Goal: Contribute content

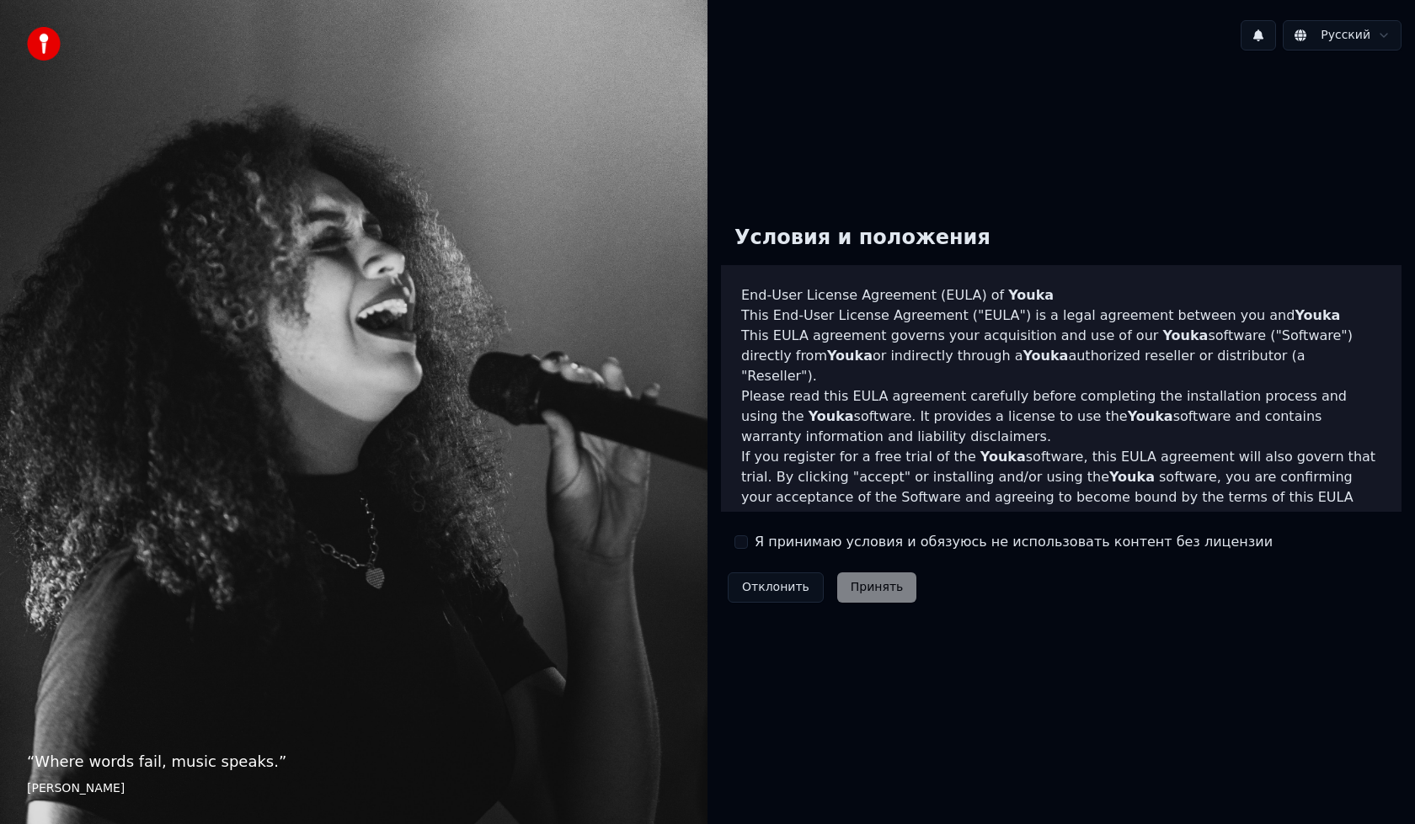
click at [797, 546] on label "Я принимаю условия и обязуюсь не использовать контент без лицензии" at bounding box center [1013, 542] width 518 height 20
click at [748, 546] on button "Я принимаю условия и обязуюсь не использовать контент без лицензии" at bounding box center [740, 542] width 13 height 13
drag, startPoint x: 862, startPoint y: 574, endPoint x: 874, endPoint y: 581, distance: 13.6
click at [864, 576] on button "Принять" at bounding box center [877, 588] width 80 height 30
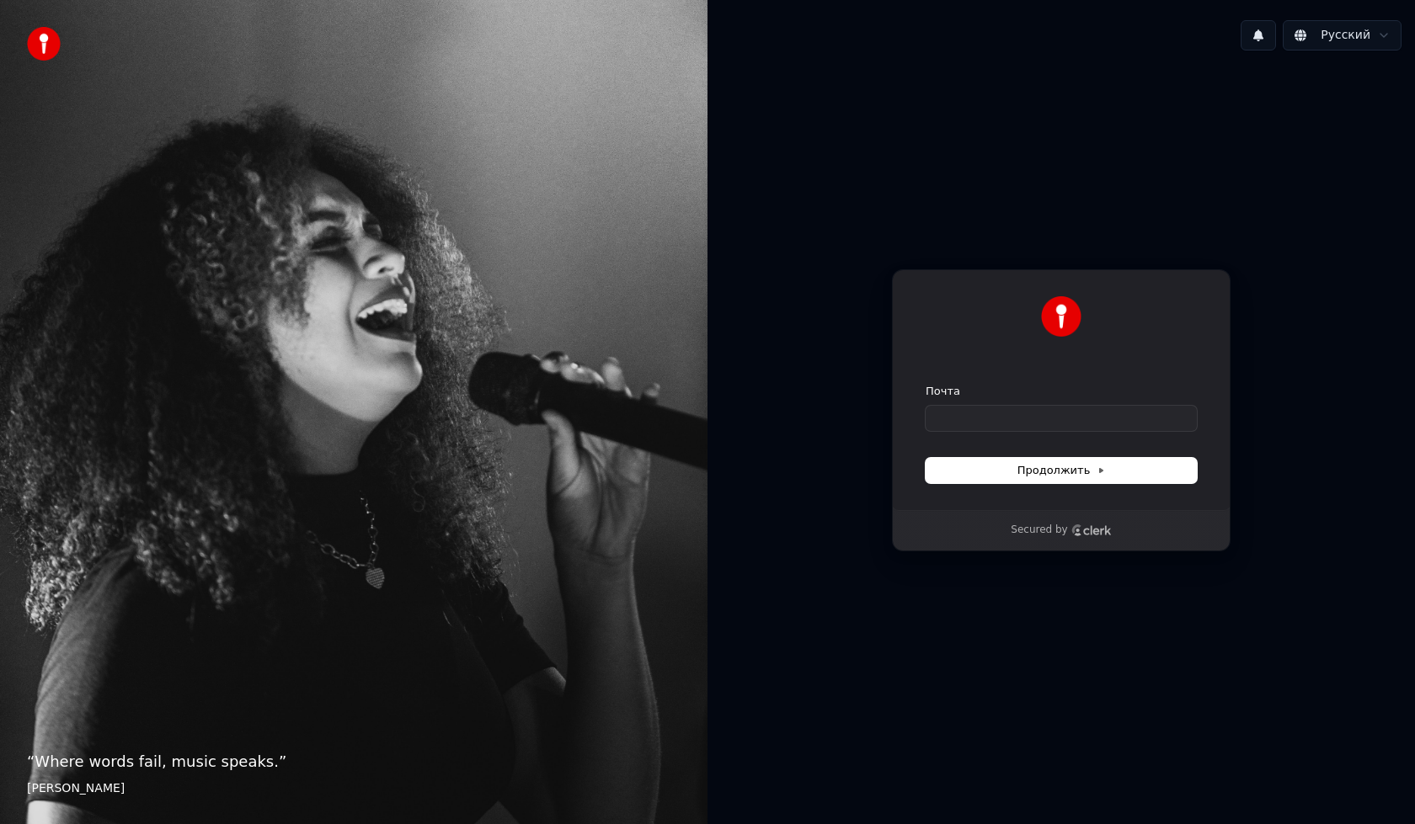
click at [973, 484] on div "Продолжить с помощью Google или Почта Продолжить" at bounding box center [1061, 389] width 338 height 241
click at [973, 475] on button "Продолжить" at bounding box center [1060, 470] width 271 height 25
click at [973, 473] on button "Продолжить" at bounding box center [1060, 470] width 271 height 25
click at [1011, 420] on input "Почта" at bounding box center [1060, 418] width 271 height 25
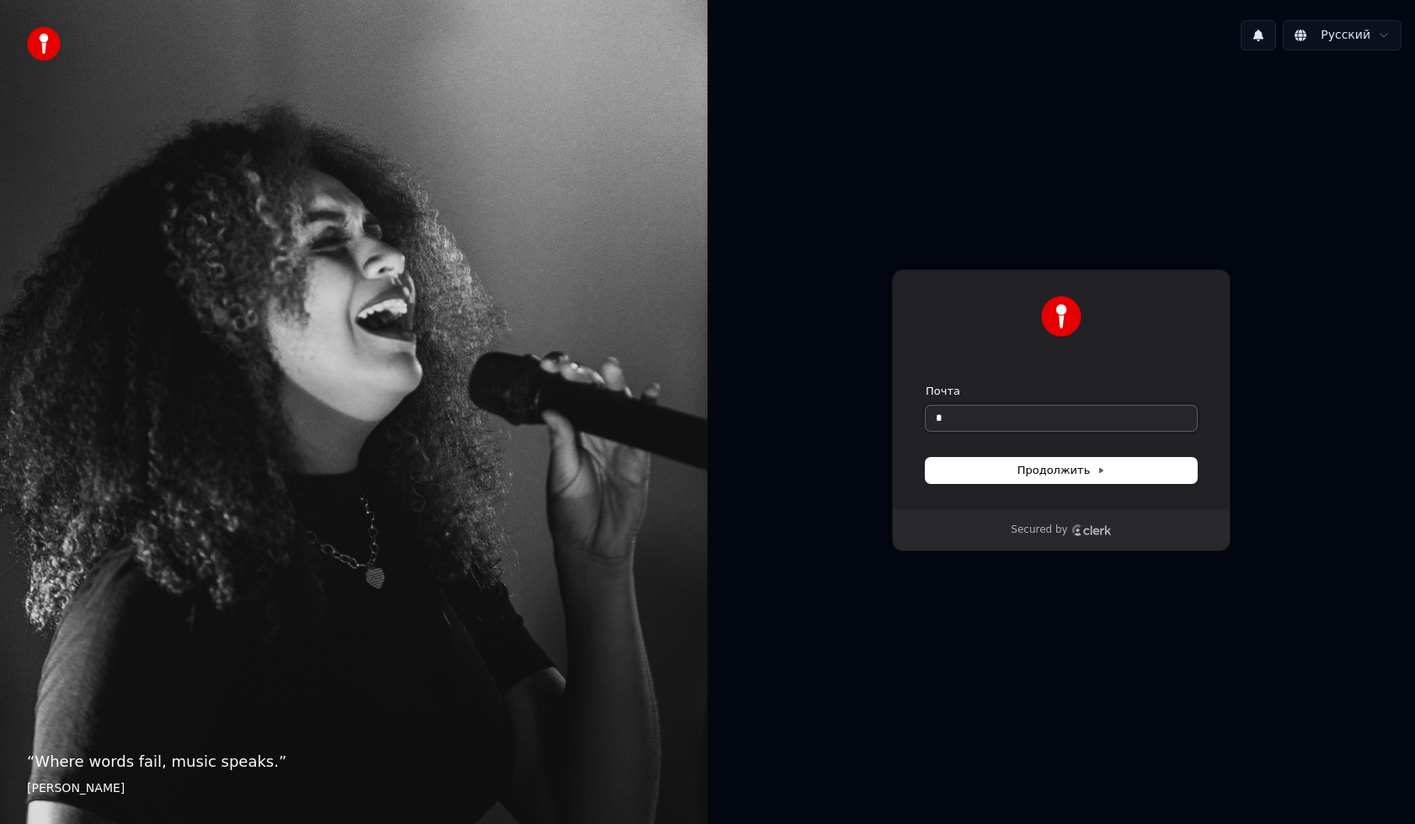
type input "*"
click at [925, 384] on button "submit" at bounding box center [925, 384] width 0 height 0
type input "**********"
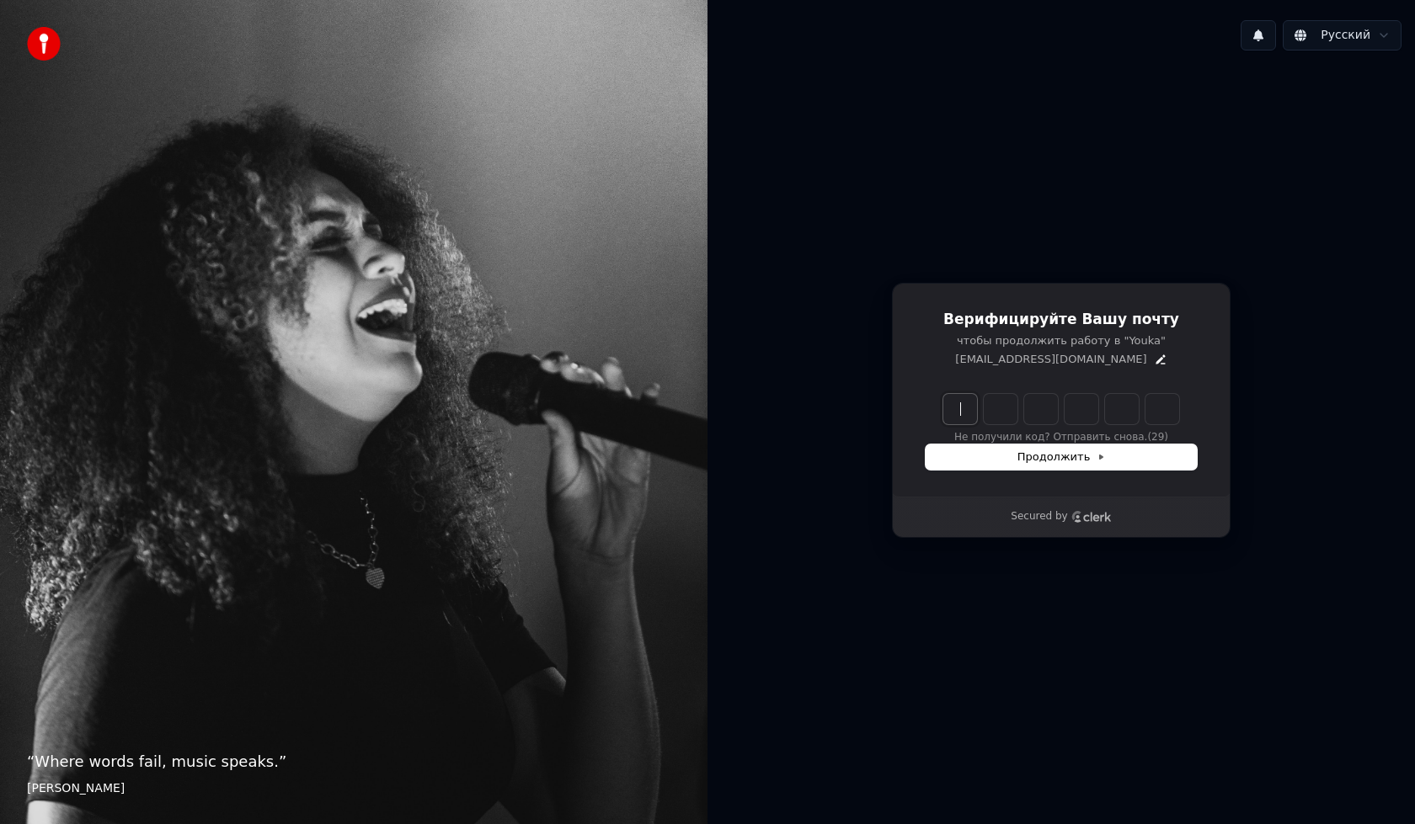
click at [980, 589] on div "Верифицируйте Вашу почту чтобы продолжить работу в "Youka" [EMAIL_ADDRESS][DOMA…" at bounding box center [1060, 410] width 707 height 693
click at [1266, 397] on div "Верифицируйте Вашу почту чтобы продолжить работу в "Youka" [EMAIL_ADDRESS][DOMA…" at bounding box center [1060, 410] width 707 height 693
click at [1086, 456] on span "Продолжить" at bounding box center [1061, 457] width 88 height 15
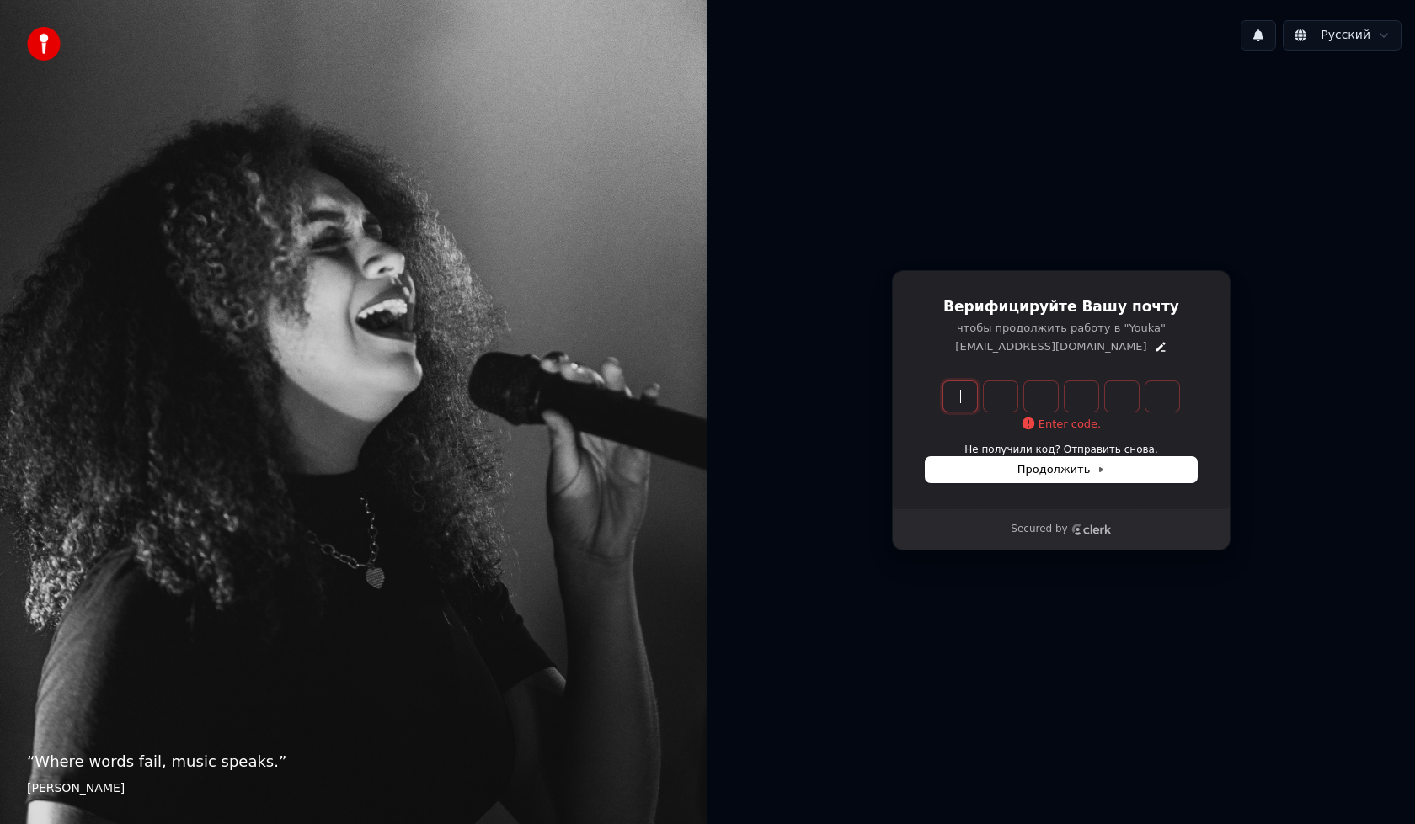
click at [965, 403] on input "Enter verification code" at bounding box center [1077, 396] width 269 height 30
type input "******"
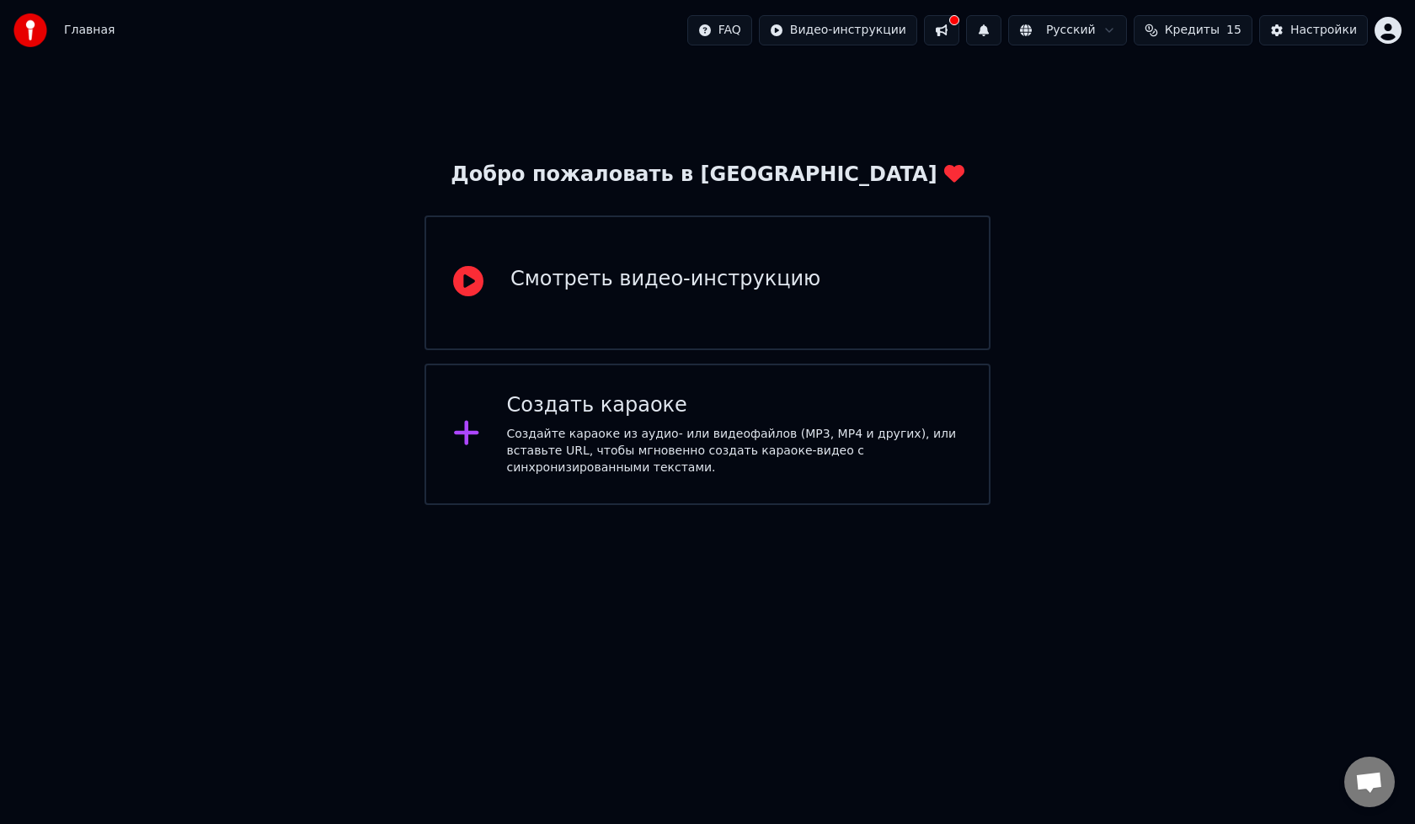
click at [463, 429] on icon at bounding box center [466, 433] width 27 height 30
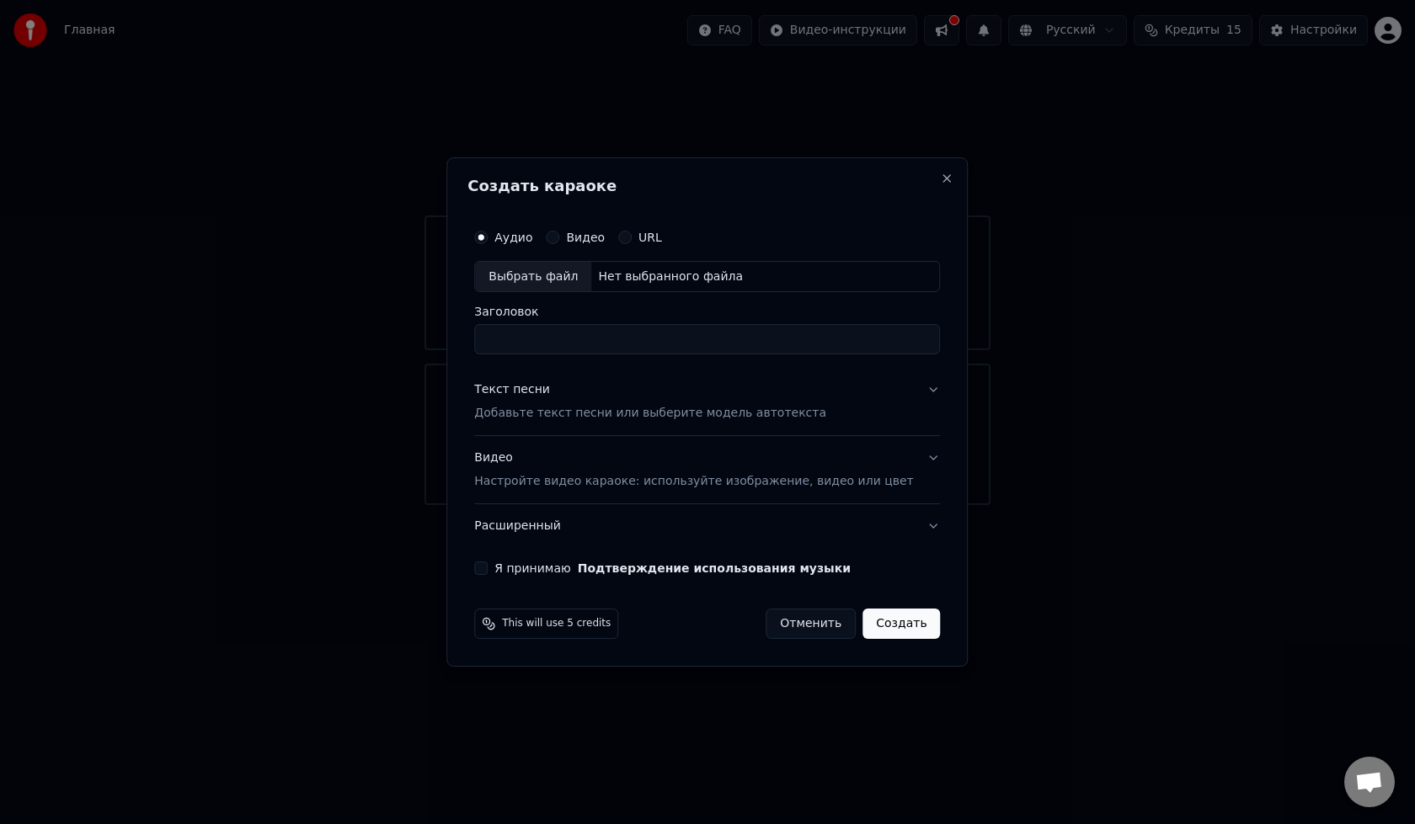
click at [530, 279] on div "Выбрать файл" at bounding box center [533, 277] width 116 height 30
type input "**********"
click at [598, 413] on p "Добавьте текст песни или выберите модель автотекста" at bounding box center [650, 414] width 352 height 17
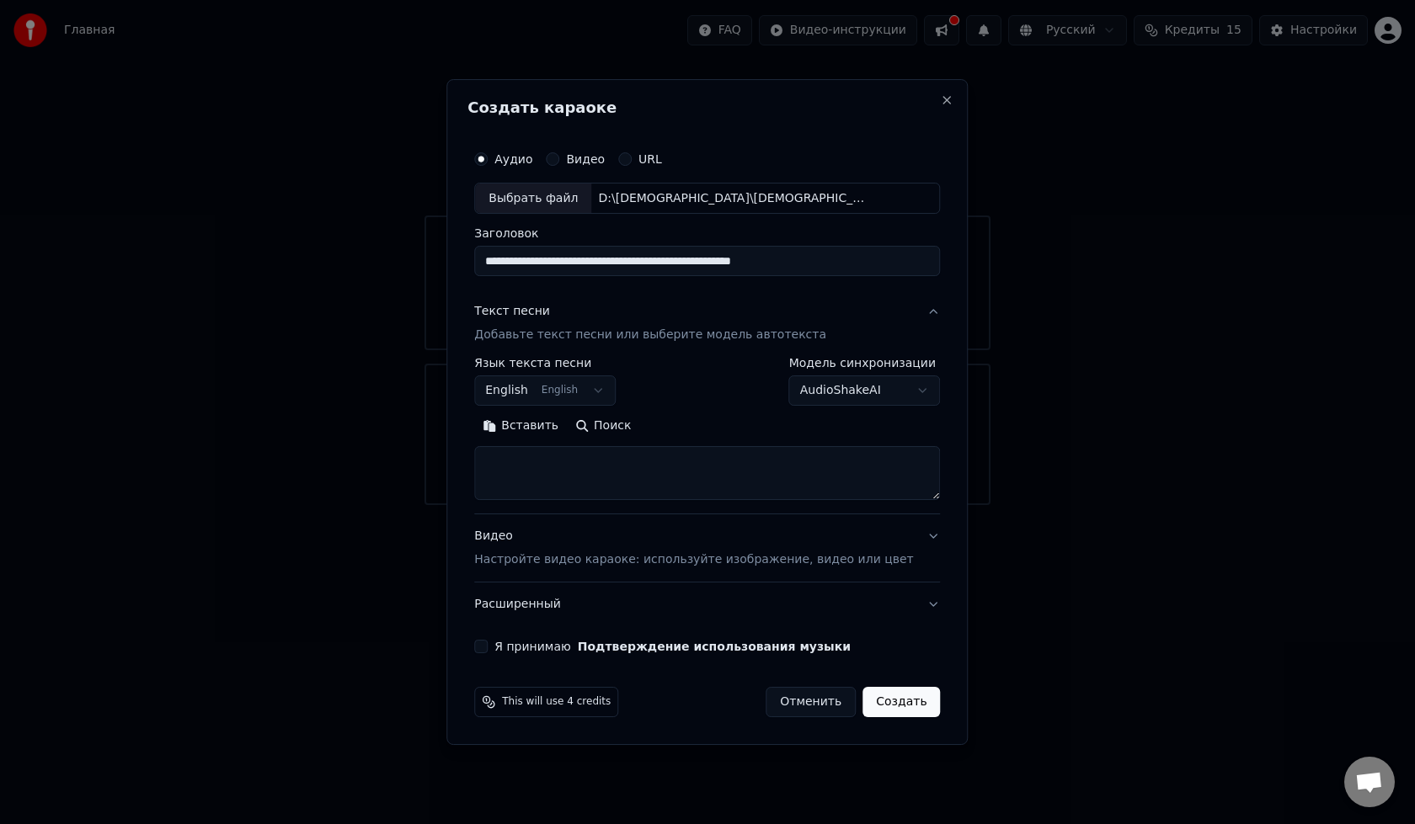
click at [611, 392] on body "**********" at bounding box center [707, 252] width 1415 height 505
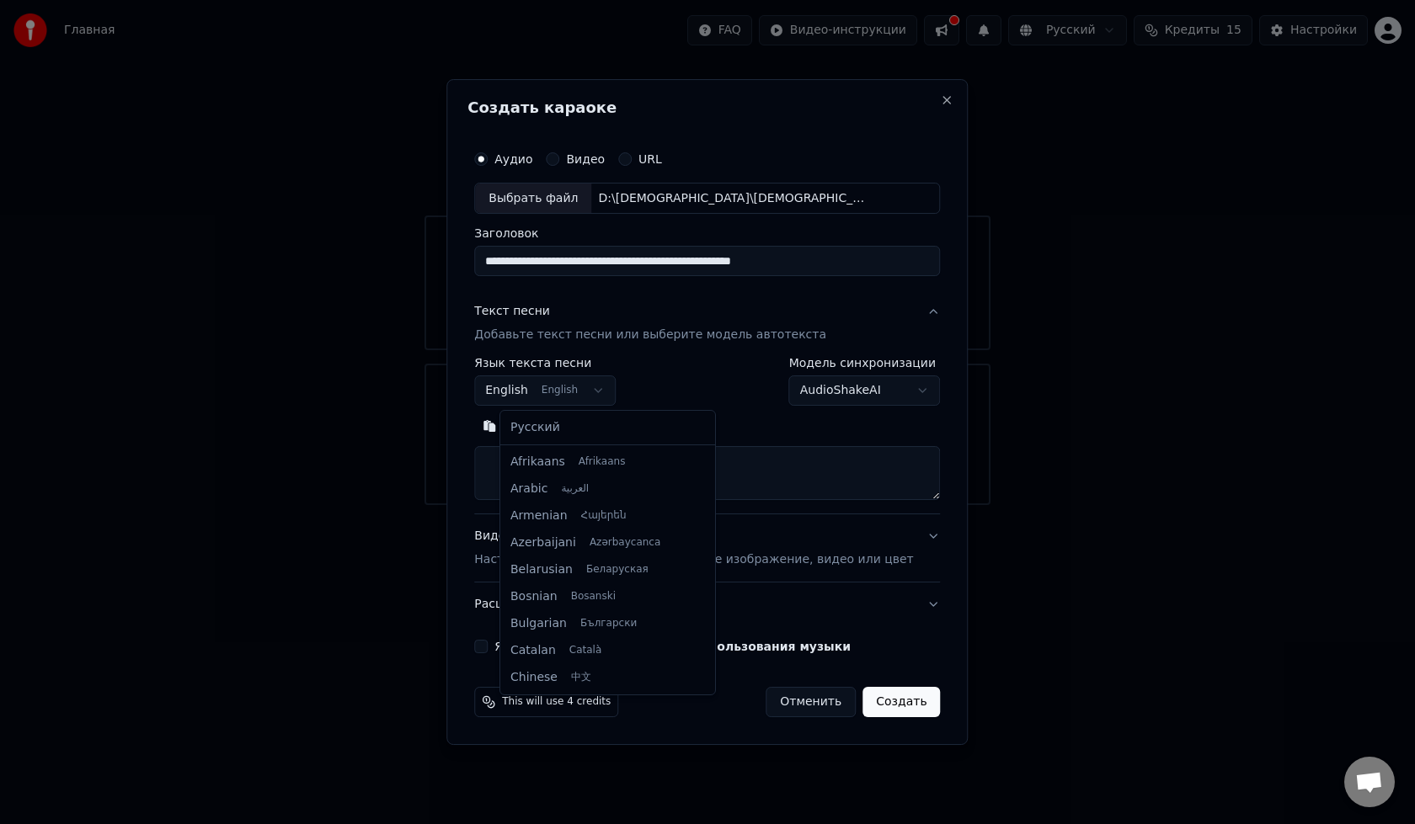
scroll to position [135, 0]
select select "**"
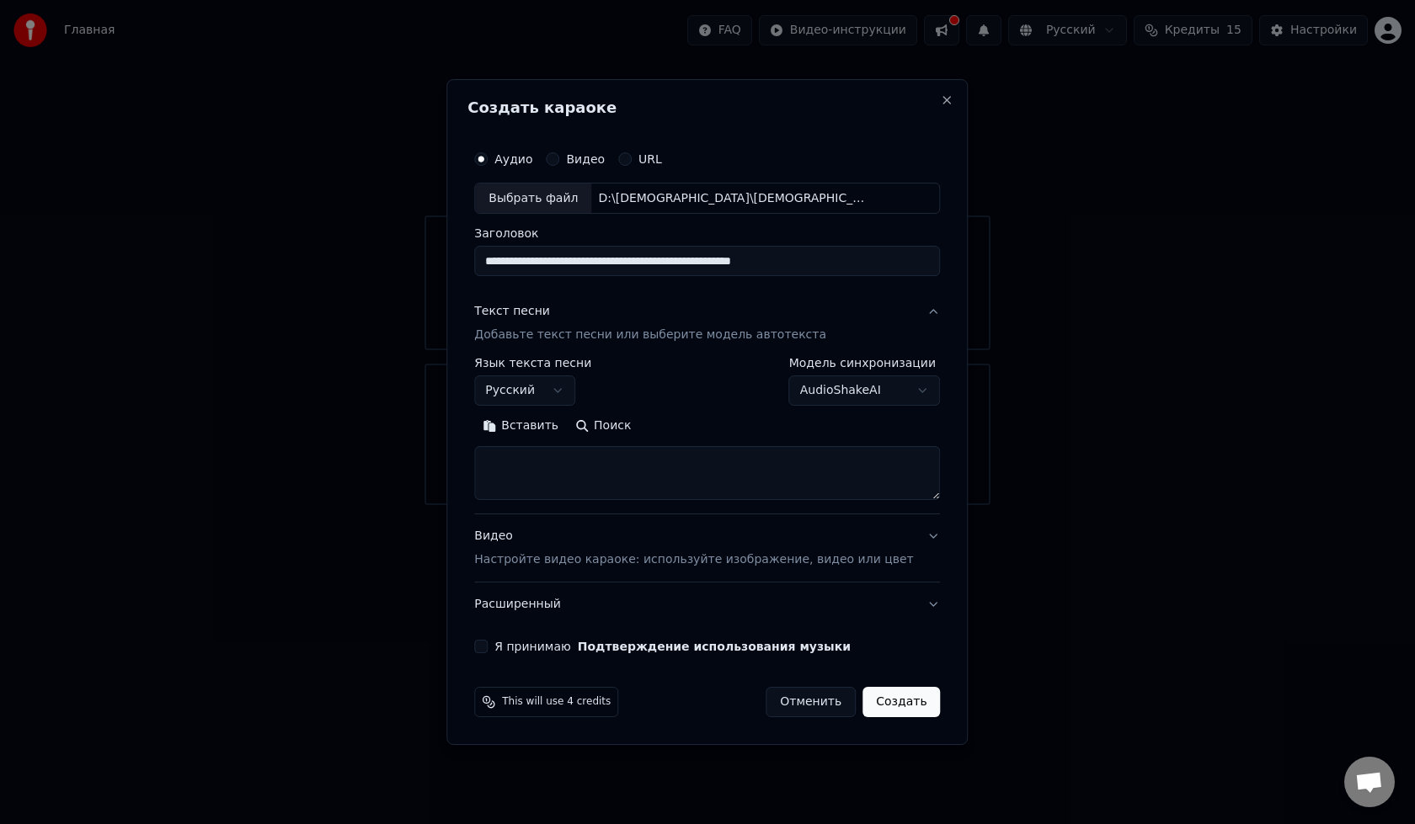
click at [586, 456] on textarea at bounding box center [707, 474] width 466 height 54
click at [488, 646] on button "Я принимаю Подтверждение использования музыки" at bounding box center [480, 646] width 13 height 13
click at [537, 470] on textarea at bounding box center [707, 474] width 466 height 54
type textarea "*"
type textarea "**********"
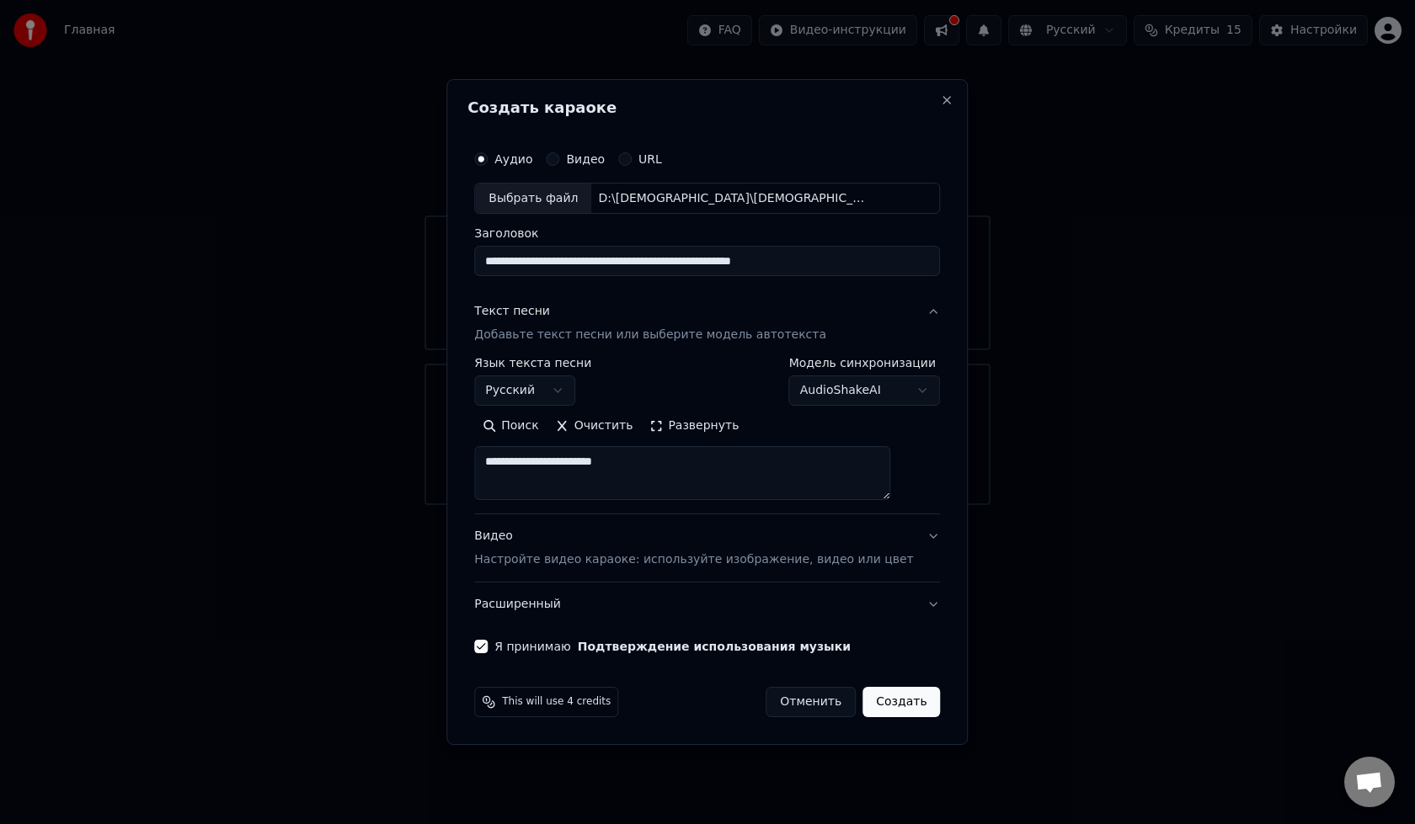
click at [891, 702] on button "Создать" at bounding box center [900, 702] width 77 height 30
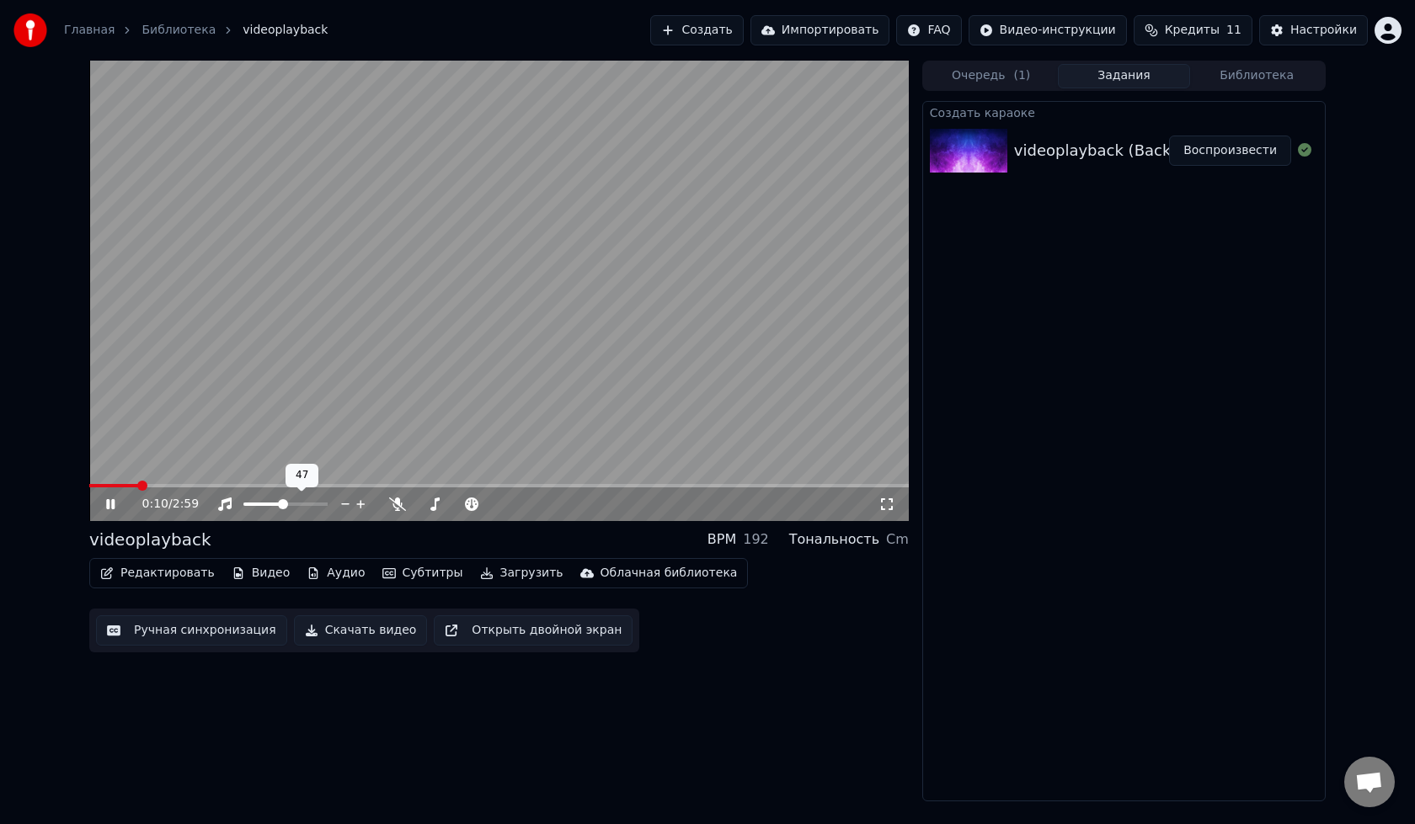
click at [283, 509] on span at bounding box center [283, 504] width 10 height 10
click at [264, 505] on span at bounding box center [266, 504] width 10 height 10
click at [893, 536] on div "Cm" at bounding box center [897, 540] width 23 height 20
click at [282, 506] on span at bounding box center [285, 504] width 84 height 3
click at [279, 505] on span at bounding box center [260, 504] width 35 height 3
